Goal: Information Seeking & Learning: Learn about a topic

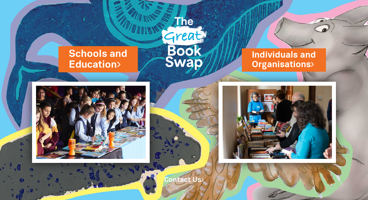
click at [101, 60] on link "Schools and Education" at bounding box center [98, 59] width 58 height 25
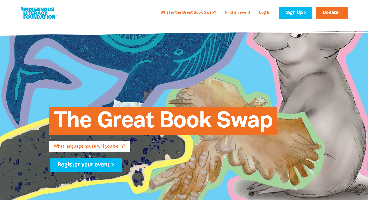
type input "[STREET_ADDRESS][DATE]"
click at [179, 8] on div "What is the Great Book Swap? Find an event Log In Sign Up Donate" at bounding box center [252, 13] width 190 height 12
click at [179, 11] on link "What is the Great Book Swap?" at bounding box center [188, 13] width 62 height 8
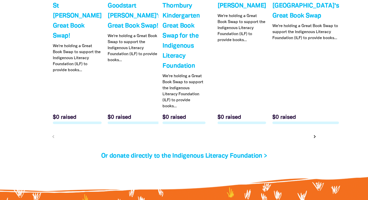
scroll to position [1769, 0]
